Goal: Find specific page/section: Find specific page/section

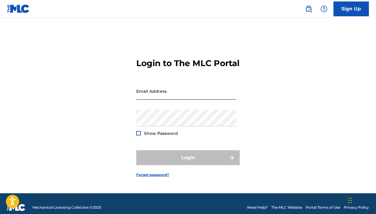
click at [153, 99] on input "Email Address" at bounding box center [186, 91] width 100 height 17
type input "[EMAIL_ADDRESS][DOMAIN_NAME]"
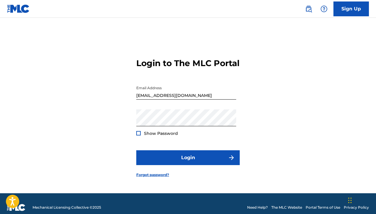
click at [139, 135] on div at bounding box center [138, 133] width 4 height 4
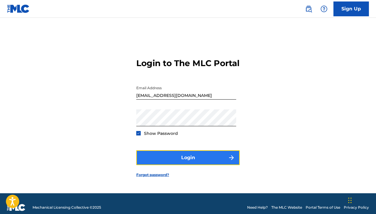
click at [169, 163] on button "Login" at bounding box center [188, 157] width 104 height 15
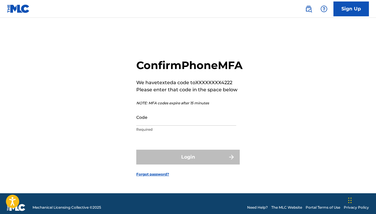
click at [187, 125] on input "Code" at bounding box center [186, 117] width 100 height 17
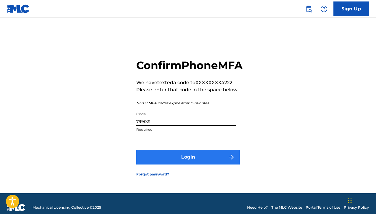
type input "799021"
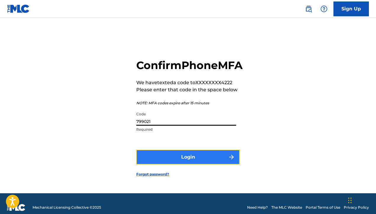
click at [204, 164] on button "Login" at bounding box center [188, 156] width 104 height 15
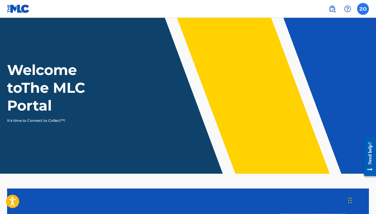
click at [363, 9] on label at bounding box center [363, 9] width 12 height 12
click at [363, 9] on input "ZO [PERSON_NAME] [EMAIL_ADDRESS][DOMAIN_NAME] Notification Preferences Profile …" at bounding box center [363, 9] width 0 height 0
click at [345, 7] on img at bounding box center [347, 8] width 7 height 7
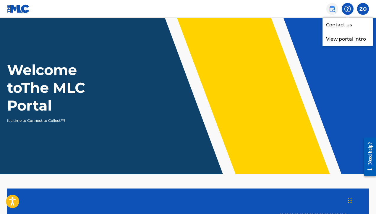
click at [334, 11] on img at bounding box center [332, 8] width 7 height 7
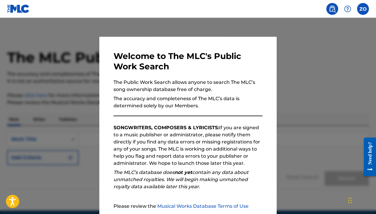
scroll to position [57, 0]
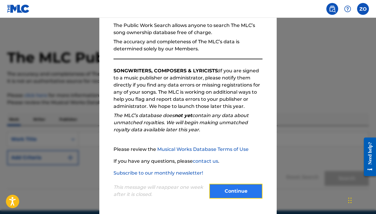
click at [219, 192] on button "Continue" at bounding box center [235, 190] width 53 height 15
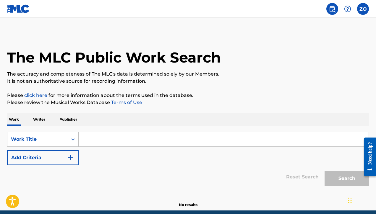
scroll to position [25, 0]
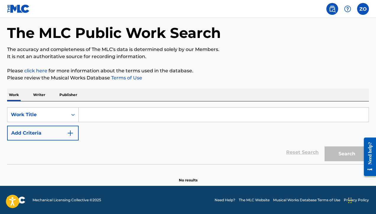
click at [41, 68] on link "click here" at bounding box center [35, 71] width 23 height 6
